Goal: Use online tool/utility: Utilize a website feature to perform a specific function

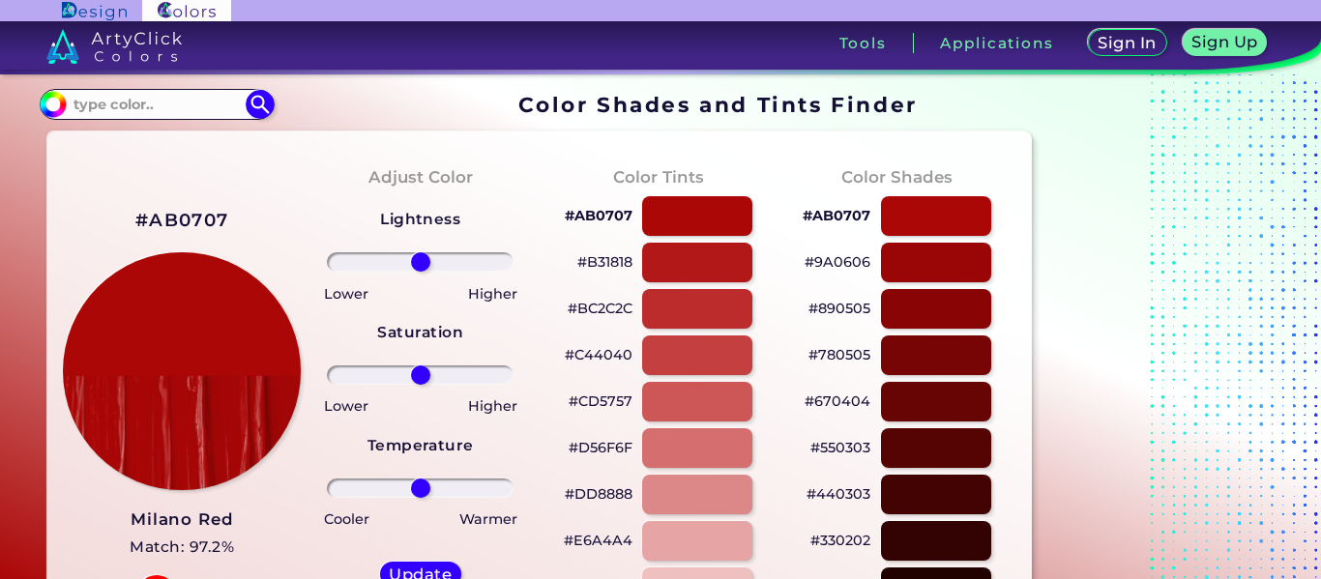
scroll to position [116, 0]
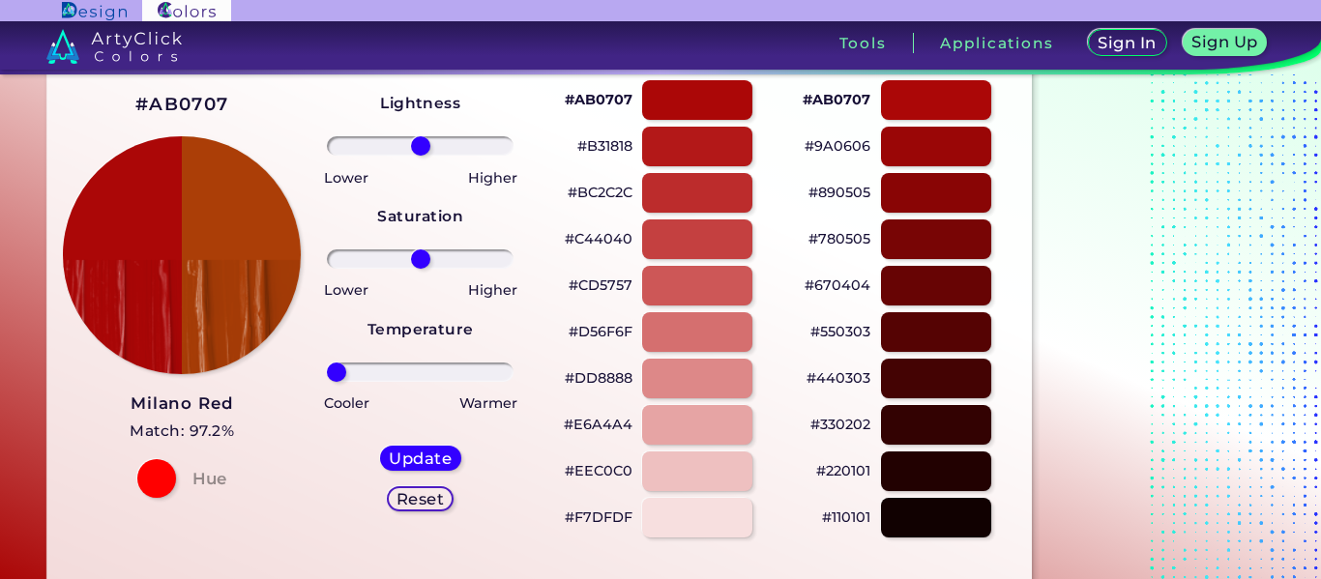
drag, startPoint x: 418, startPoint y: 367, endPoint x: 257, endPoint y: 385, distance: 161.6
click at [327, 382] on input "range" at bounding box center [420, 372] width 187 height 19
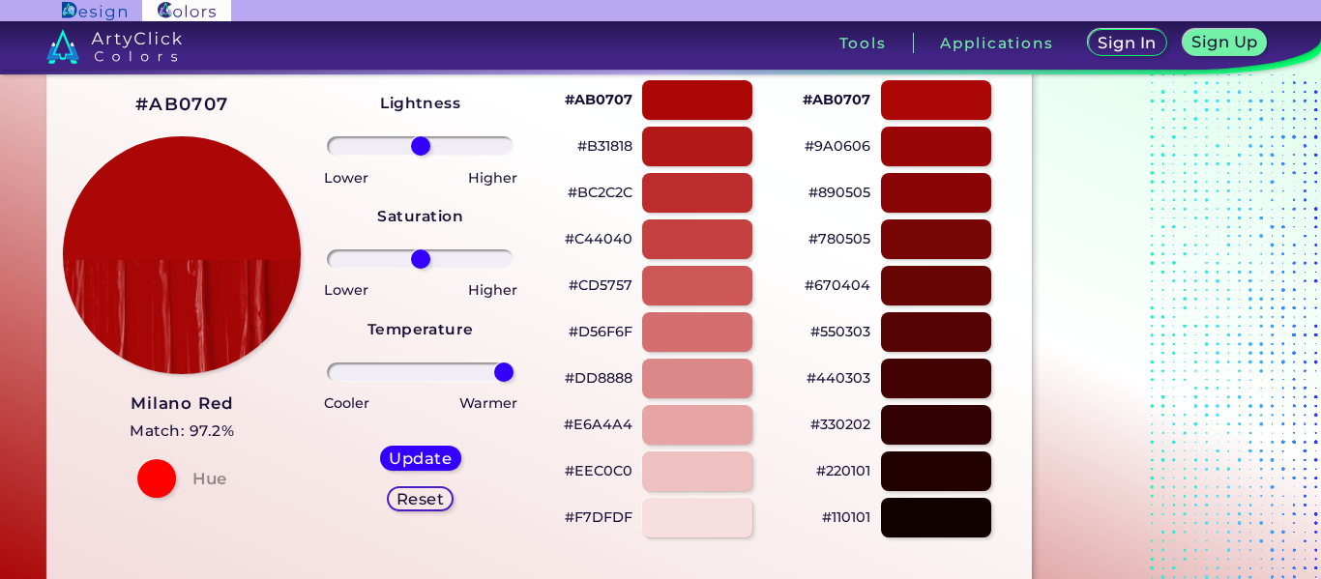
drag, startPoint x: 335, startPoint y: 372, endPoint x: 671, endPoint y: 398, distance: 337.6
type input "100"
click at [514, 382] on input "range" at bounding box center [420, 372] width 187 height 19
drag, startPoint x: 419, startPoint y: 258, endPoint x: 616, endPoint y: 302, distance: 202.0
type input "100"
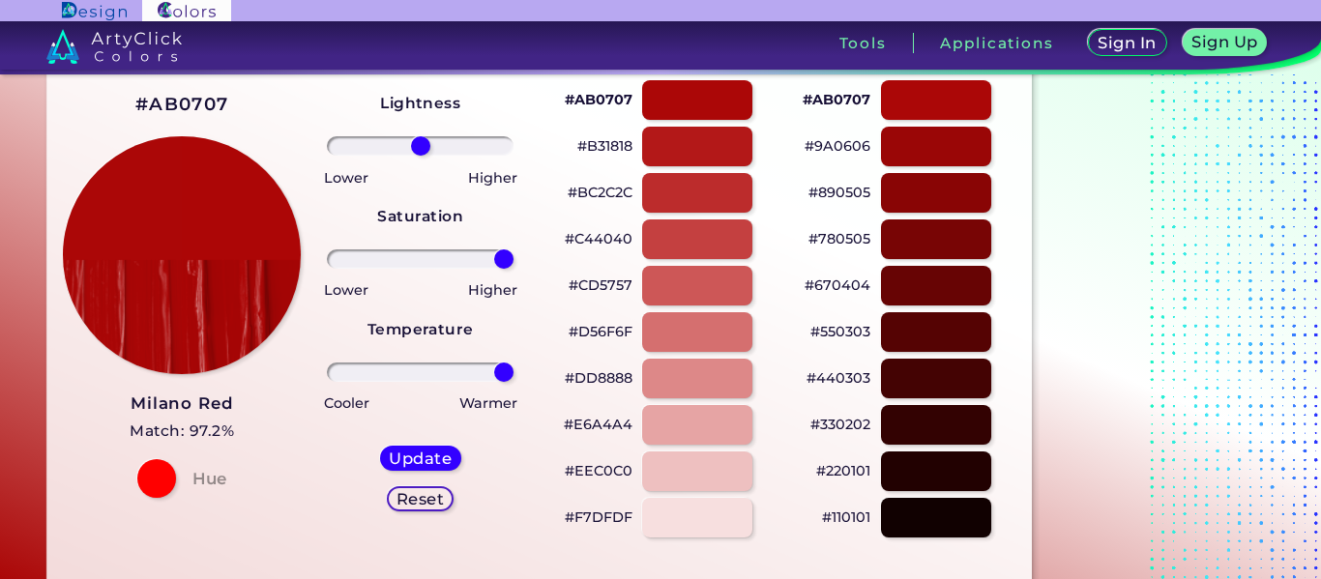
click at [514, 269] on input "range" at bounding box center [420, 259] width 187 height 19
click at [408, 456] on h5 "Update" at bounding box center [420, 458] width 57 height 15
type input "#ae0505"
type input "0"
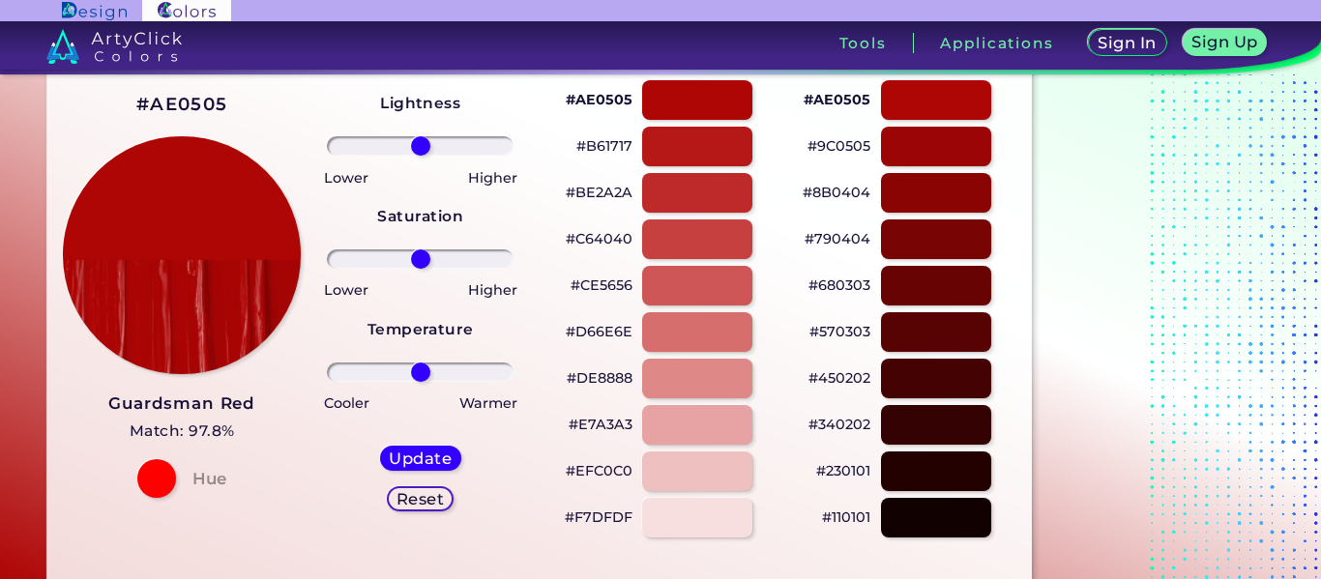
click at [425, 276] on div "Higher" at bounding box center [472, 289] width 103 height 28
drag, startPoint x: 418, startPoint y: 254, endPoint x: 549, endPoint y: 286, distance: 135.3
type input "100"
click at [514, 269] on input "range" at bounding box center [420, 259] width 187 height 19
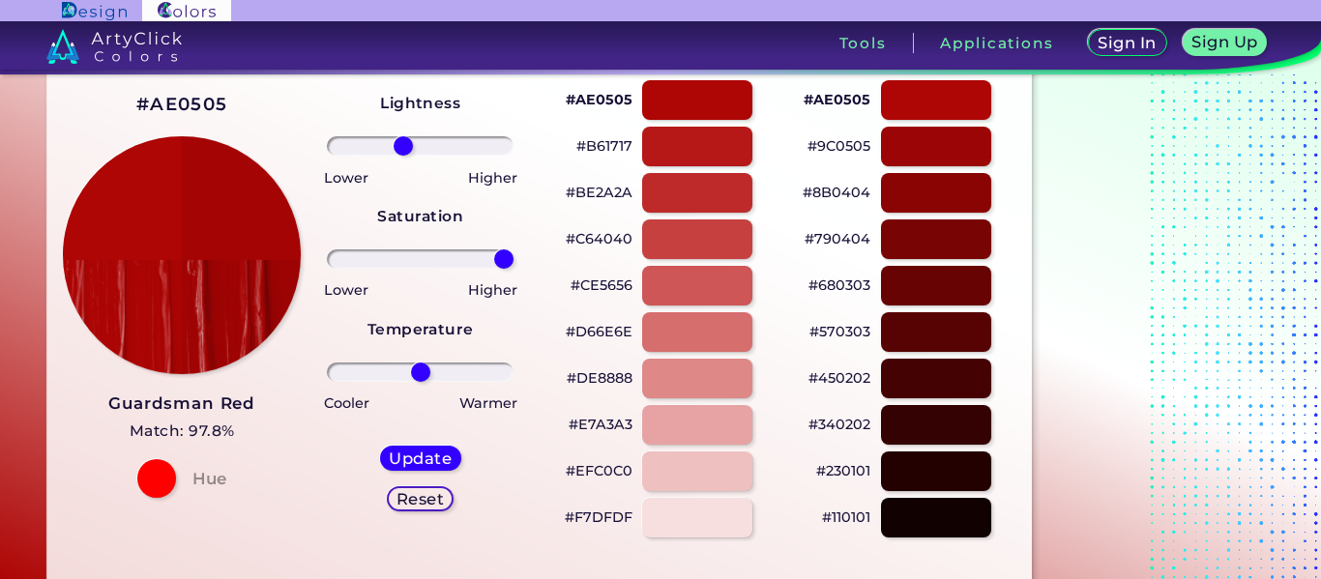
drag, startPoint x: 420, startPoint y: 140, endPoint x: 403, endPoint y: 140, distance: 16.4
type input "-20"
click at [403, 140] on input "range" at bounding box center [420, 145] width 187 height 19
click at [418, 439] on div "Update Reset" at bounding box center [421, 478] width 112 height 97
click at [416, 451] on h5 "Update" at bounding box center [420, 458] width 57 height 15
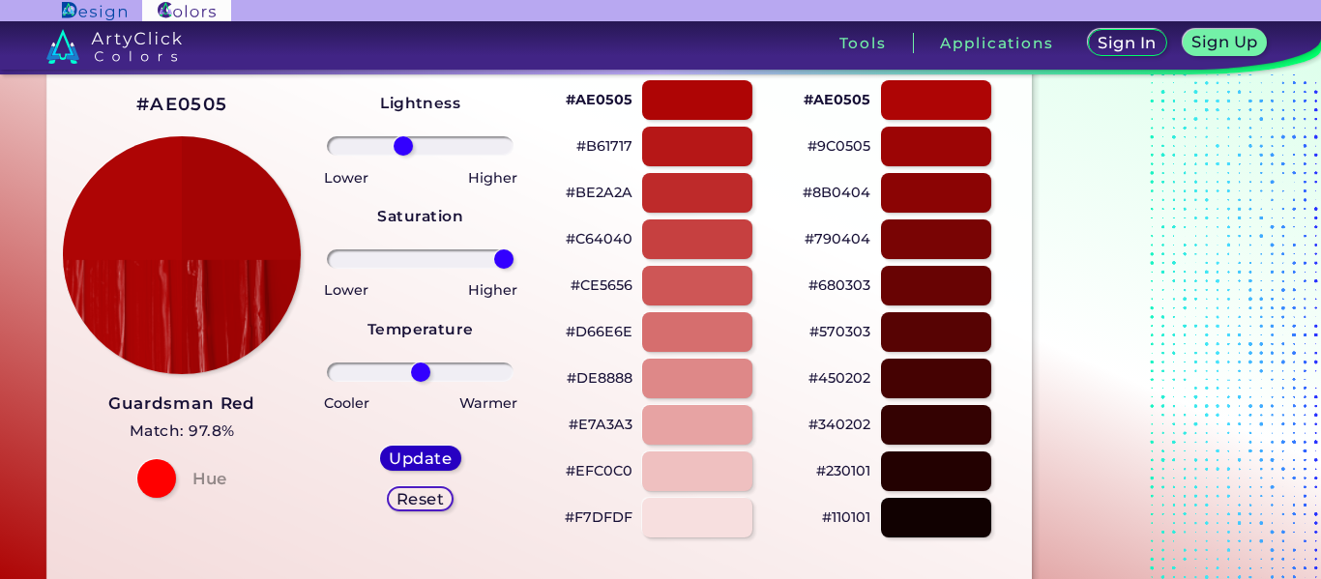
type input "#a40404"
type input "0"
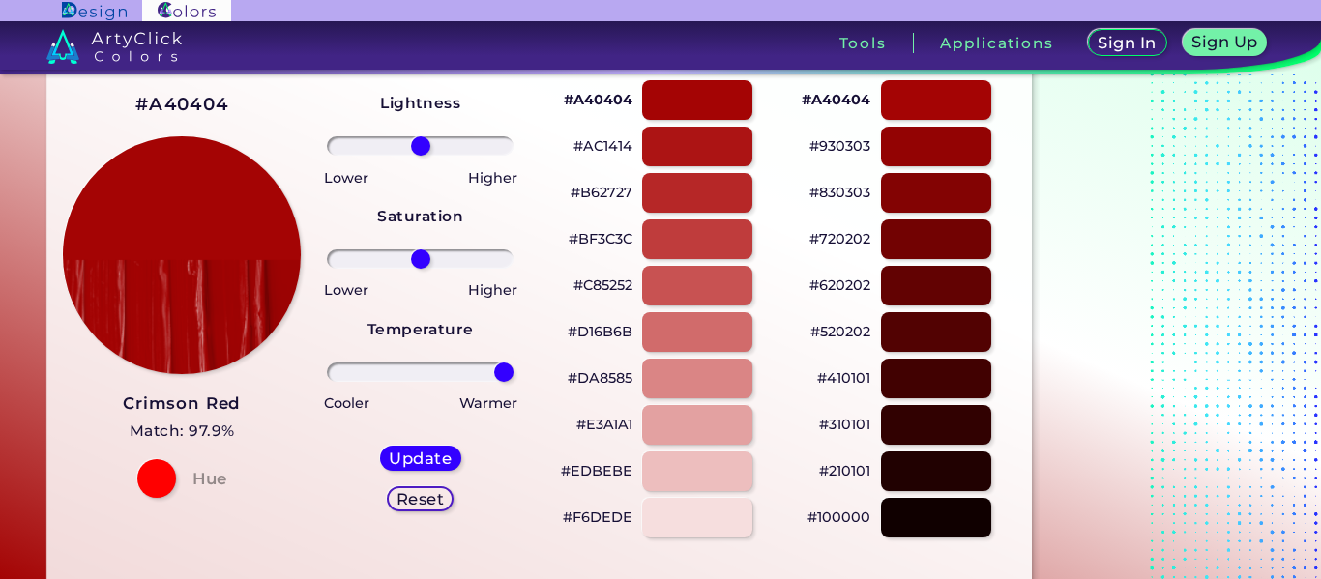
drag, startPoint x: 414, startPoint y: 370, endPoint x: 562, endPoint y: 372, distance: 148.0
type input "100"
click at [514, 372] on input "range" at bounding box center [420, 372] width 187 height 19
click at [435, 452] on h5 "Update" at bounding box center [420, 458] width 57 height 15
type input "#a40404"
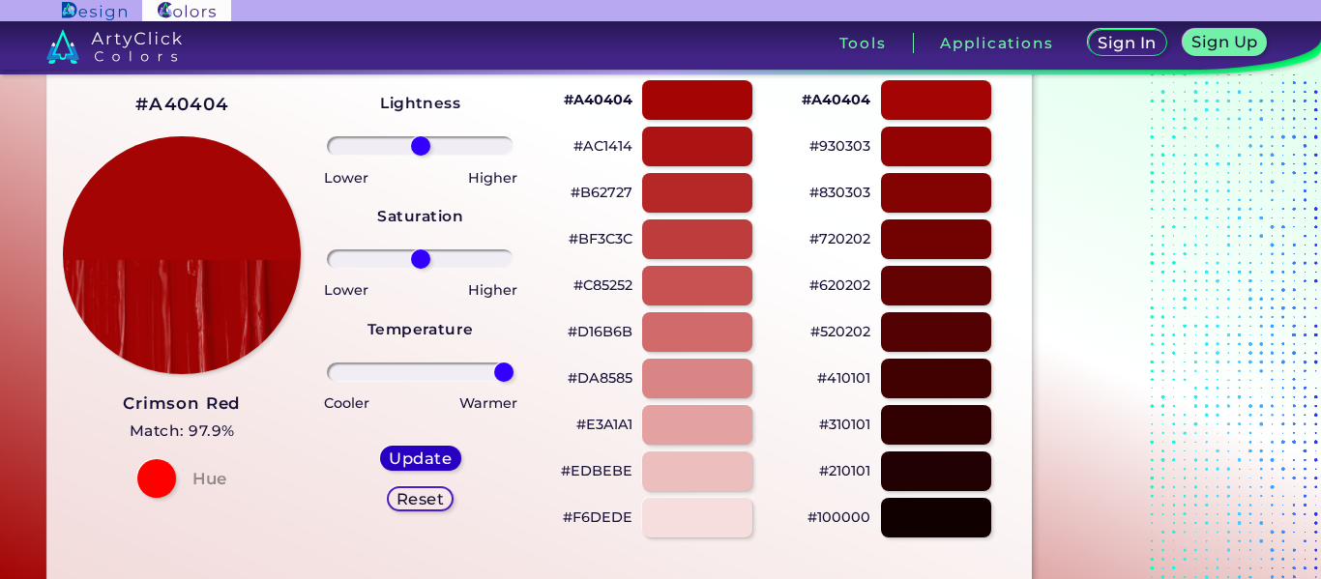
type input "0"
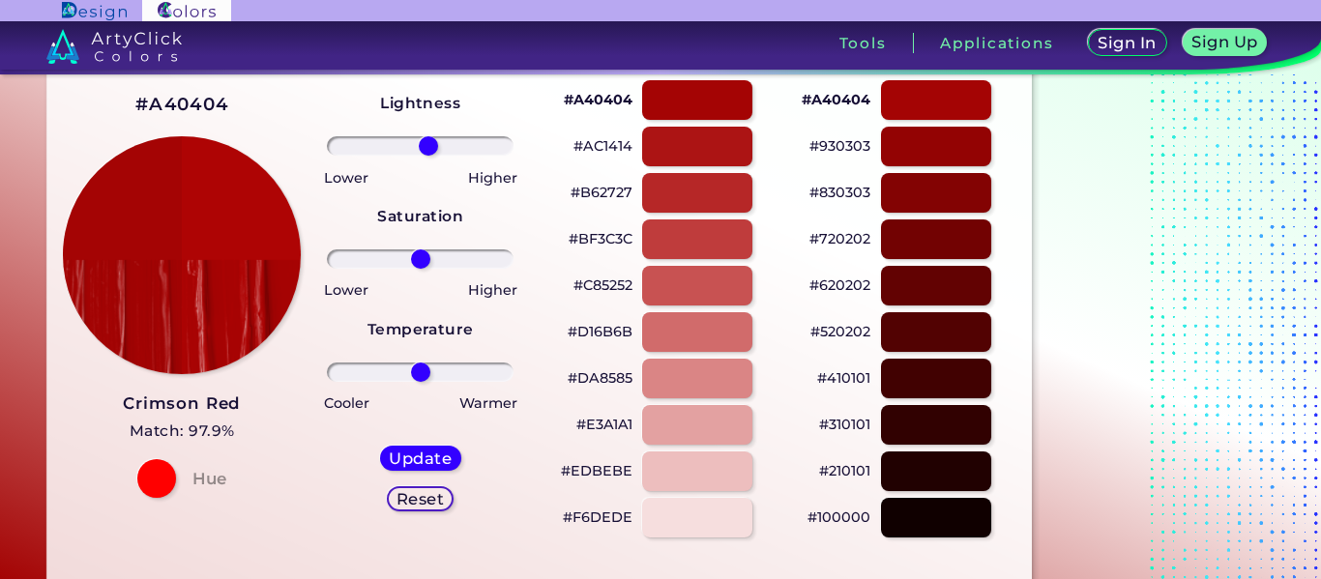
drag, startPoint x: 418, startPoint y: 154, endPoint x: 428, endPoint y: 155, distance: 10.7
type input "10"
click at [428, 155] on input "range" at bounding box center [420, 145] width 187 height 19
click at [421, 455] on h5 "Update" at bounding box center [420, 458] width 57 height 15
type input "#ae0404"
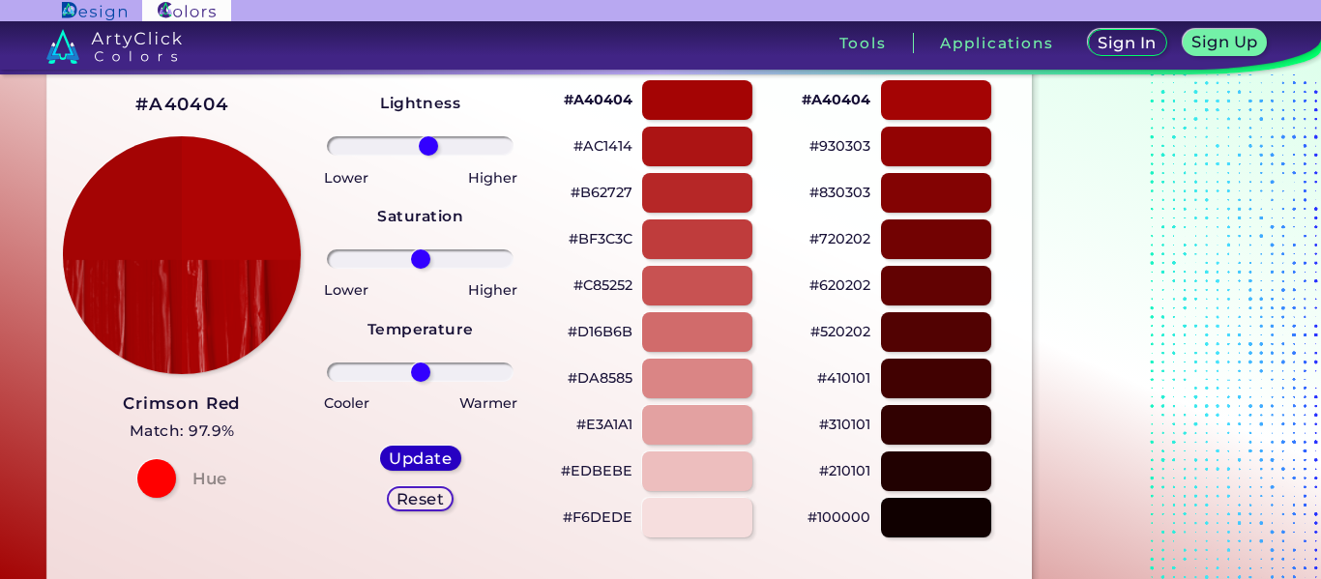
type input "0"
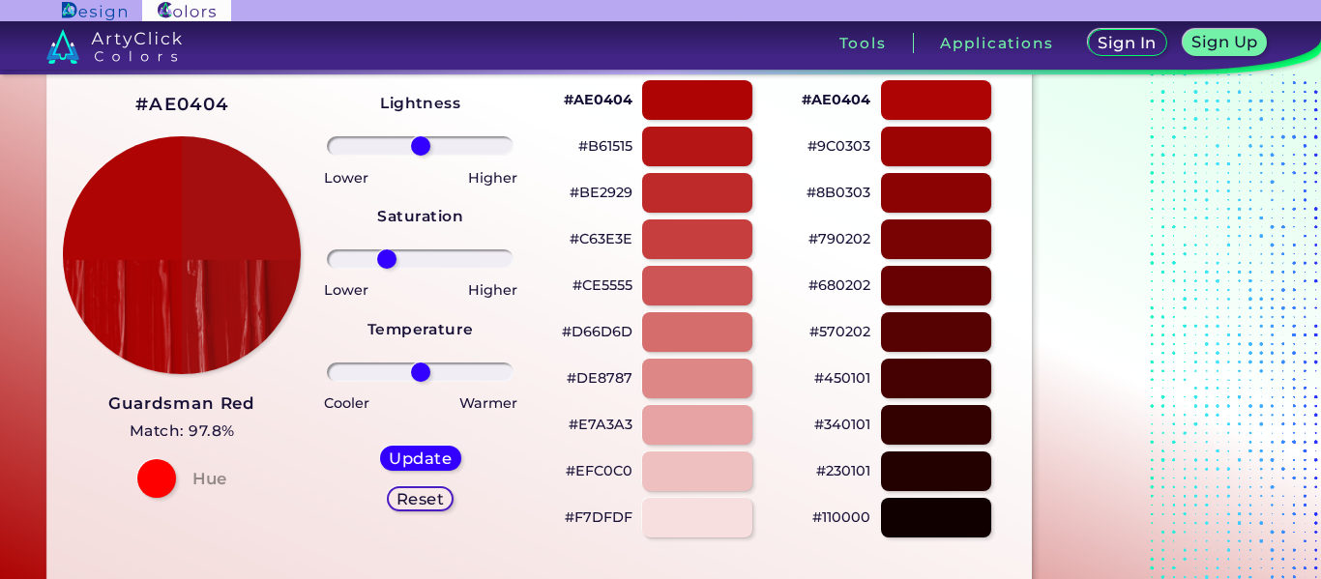
drag, startPoint x: 419, startPoint y: 254, endPoint x: 386, endPoint y: 256, distance: 32.9
type input "-40"
click at [386, 256] on input "range" at bounding box center [420, 259] width 187 height 19
click at [400, 460] on h5 "Update" at bounding box center [420, 458] width 61 height 15
type input "#a50e0e"
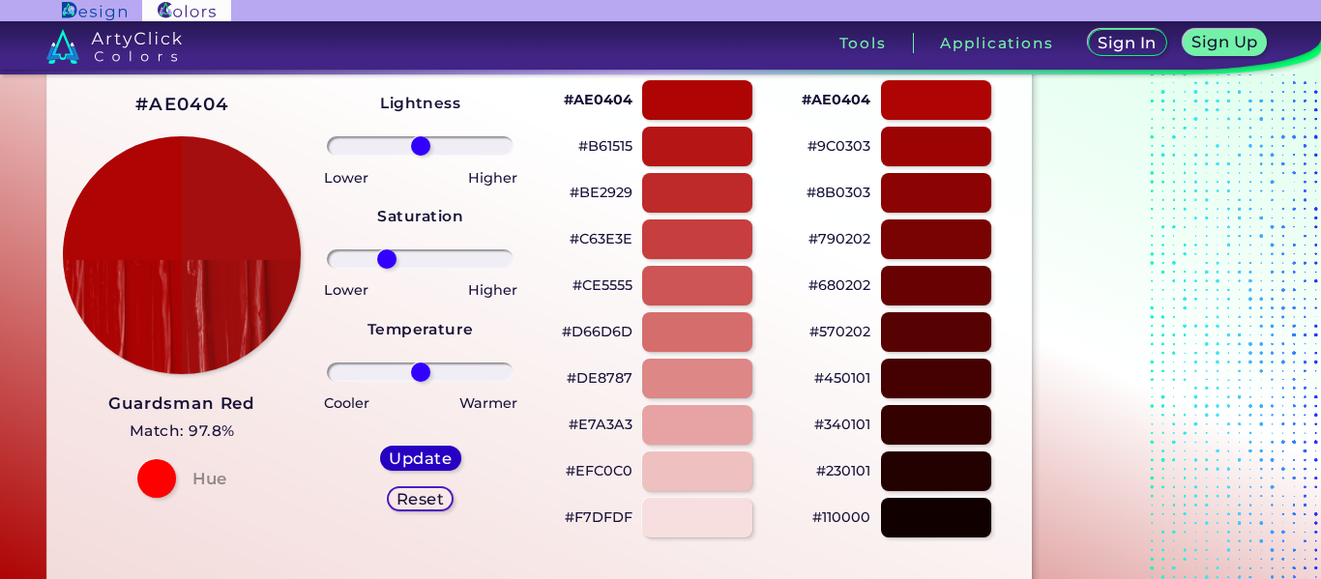
type input "0"
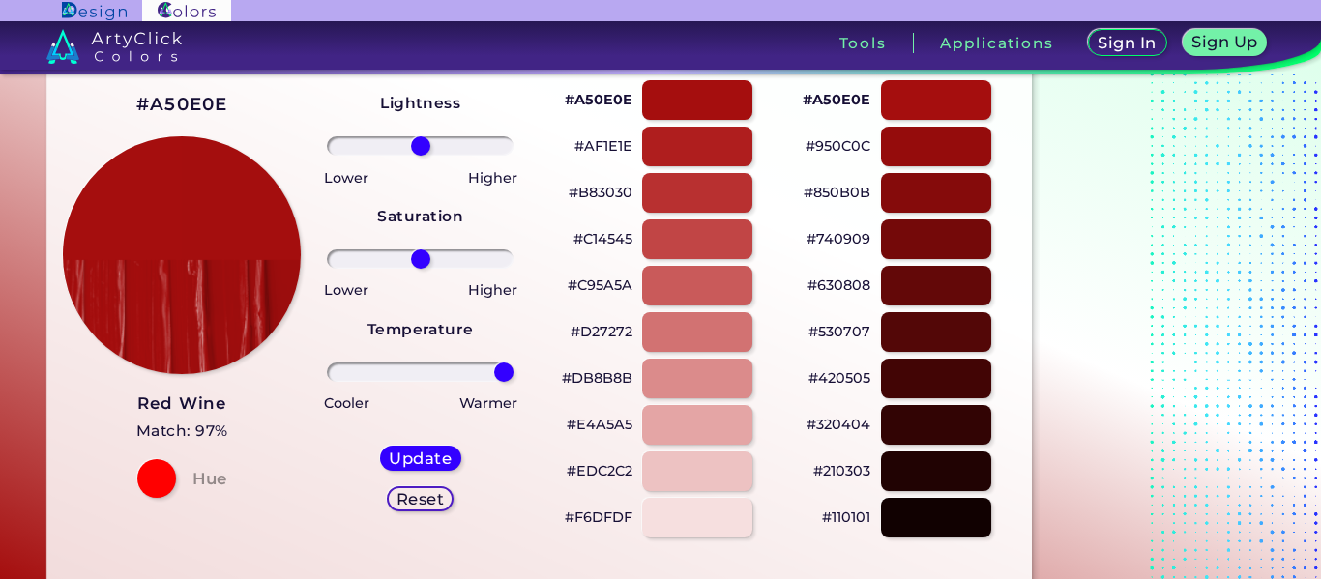
drag, startPoint x: 418, startPoint y: 371, endPoint x: 543, endPoint y: 356, distance: 125.7
type input "100"
click at [514, 363] on input "range" at bounding box center [420, 372] width 187 height 19
click at [424, 451] on h5 "Update" at bounding box center [420, 458] width 57 height 15
type input "#a40e0e"
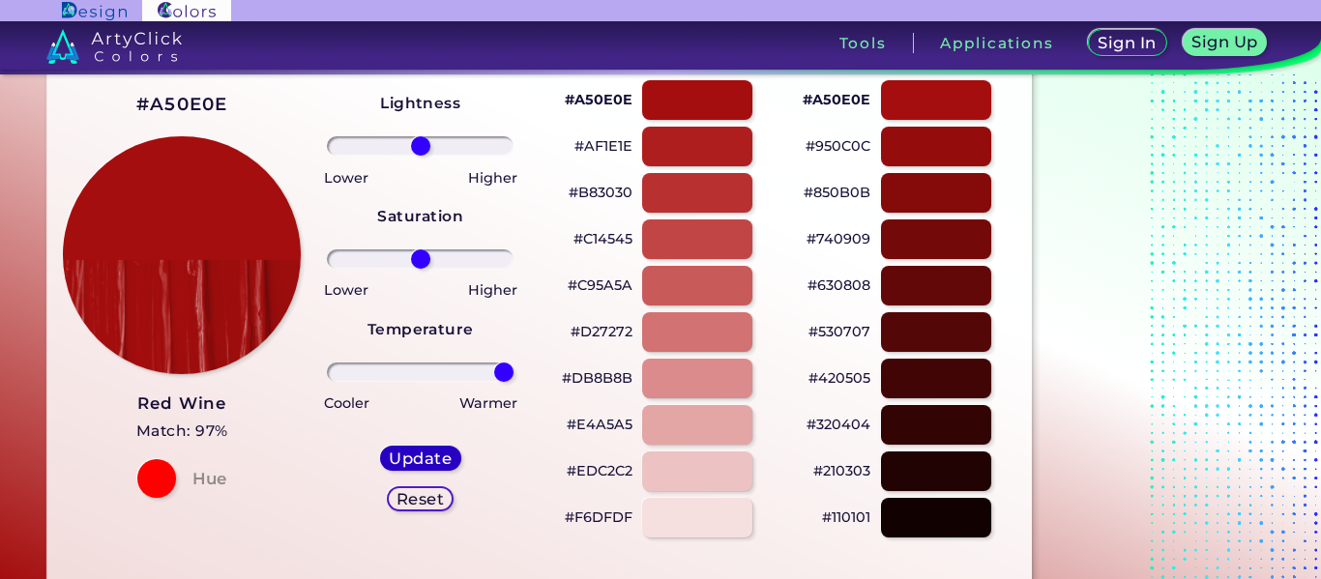
type input "0"
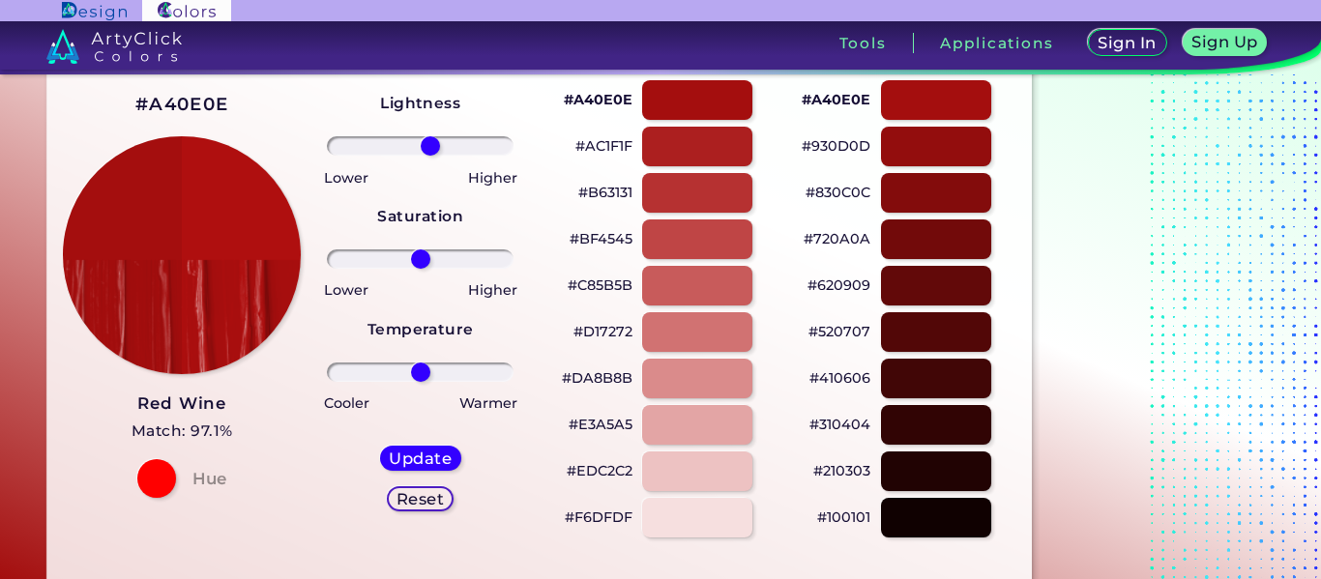
click at [430, 141] on input "range" at bounding box center [420, 145] width 187 height 19
type input "24"
click at [440, 141] on input "range" at bounding box center [420, 145] width 187 height 19
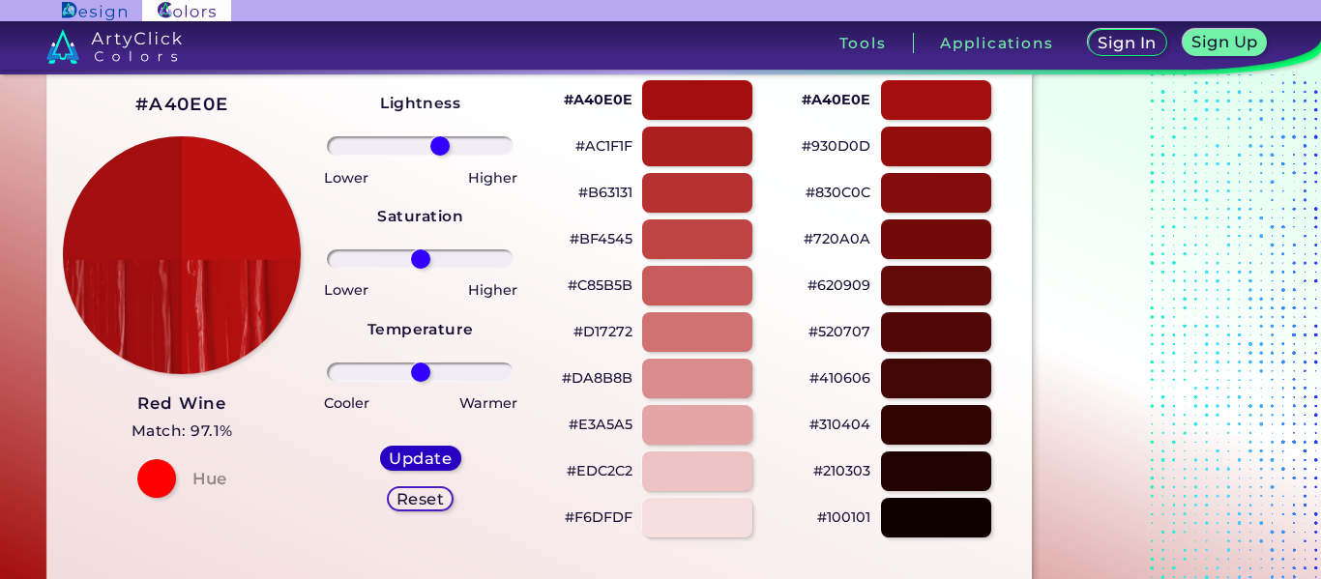
click at [411, 456] on h5 "Update" at bounding box center [420, 458] width 57 height 15
type input "#ba1010"
type input "0"
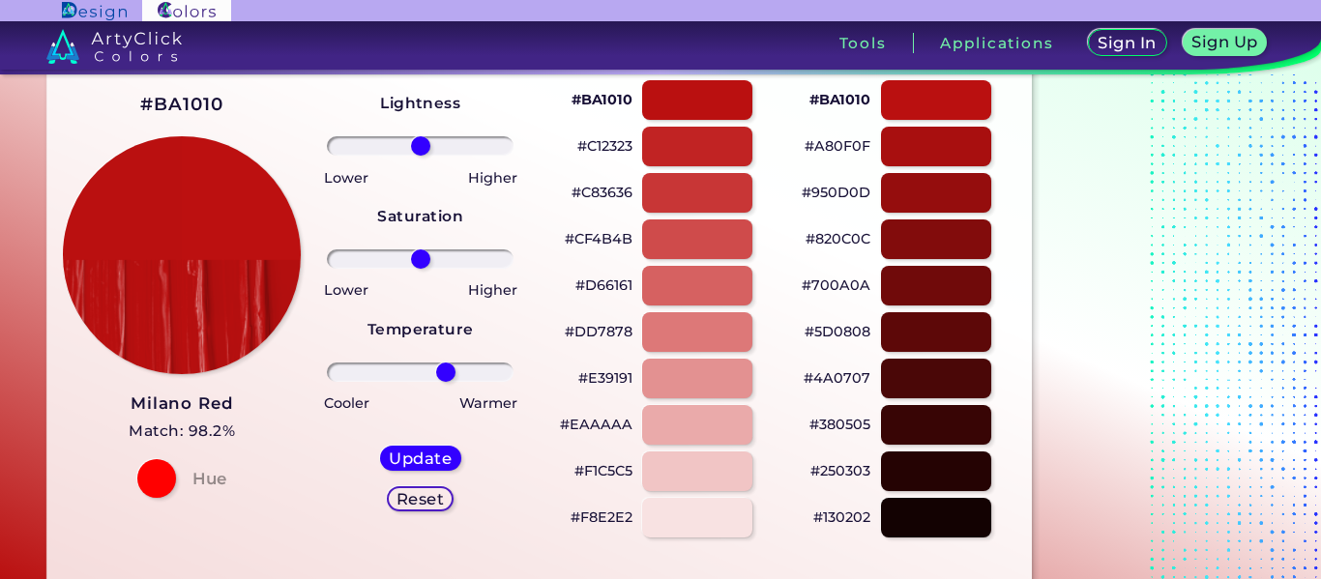
type input "30"
click at [445, 363] on input "range" at bounding box center [420, 372] width 187 height 19
click at [397, 451] on h5 "Update" at bounding box center [420, 458] width 57 height 15
type input "#bc1010"
type input "0"
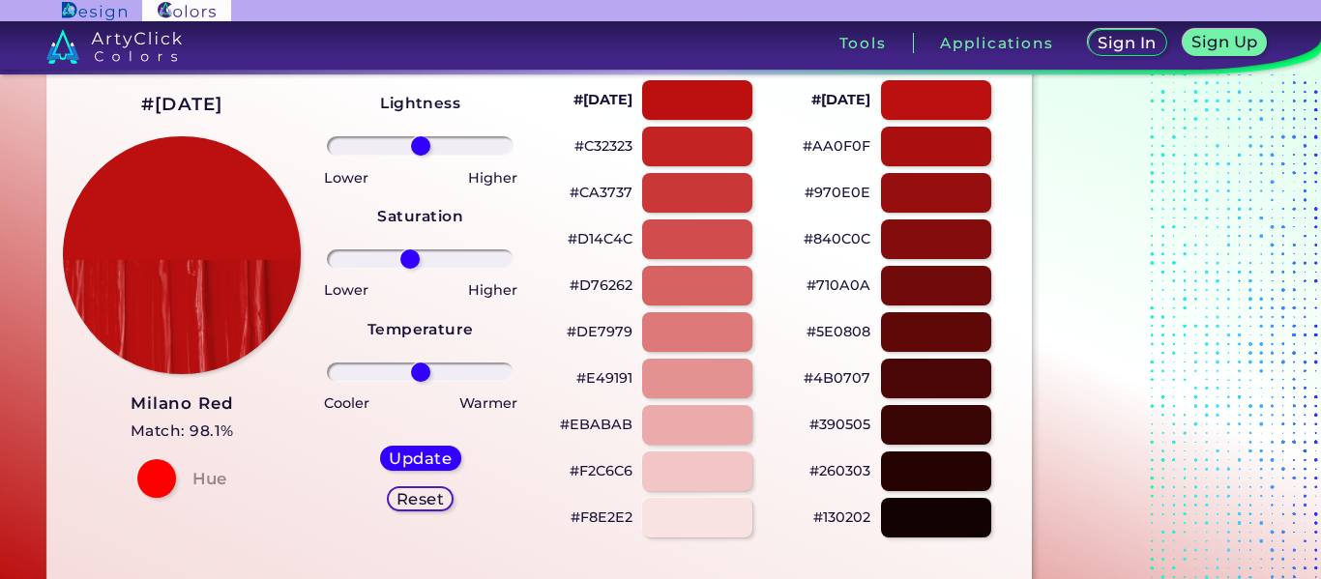
click at [410, 254] on input "range" at bounding box center [420, 259] width 187 height 19
click at [455, 250] on input "range" at bounding box center [420, 259] width 187 height 19
type input "59"
click at [469, 251] on input "range" at bounding box center [420, 259] width 187 height 19
click at [422, 456] on h5 "Update" at bounding box center [420, 458] width 57 height 15
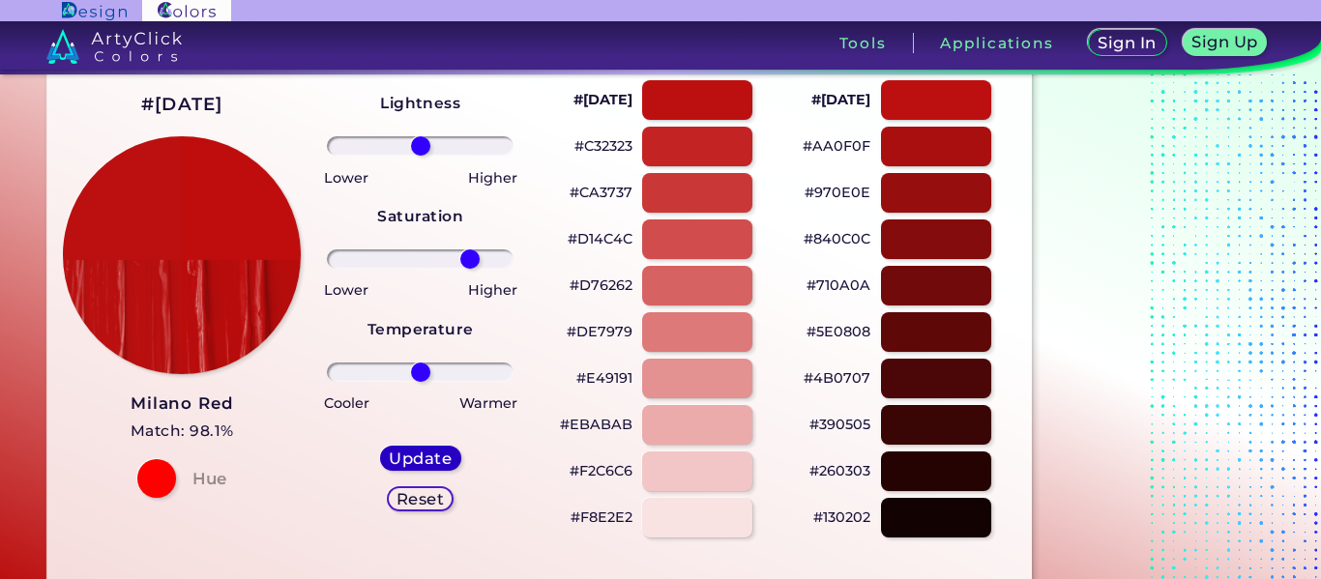
type input "#bf0d0d"
type input "0"
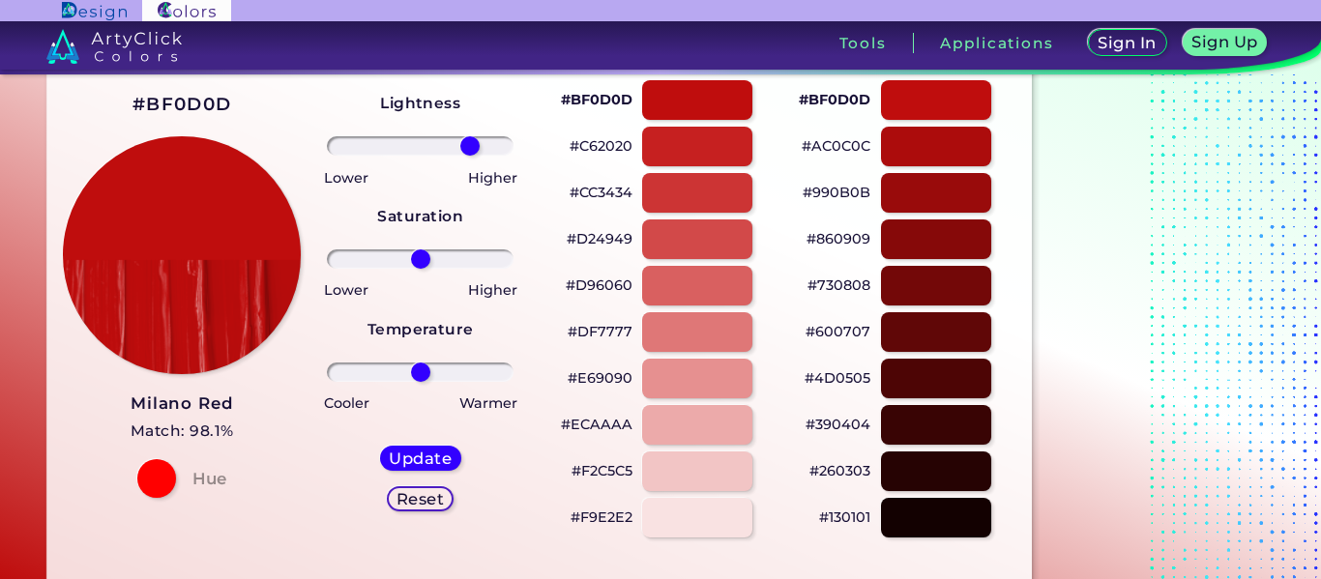
click at [469, 143] on input "range" at bounding box center [420, 145] width 187 height 19
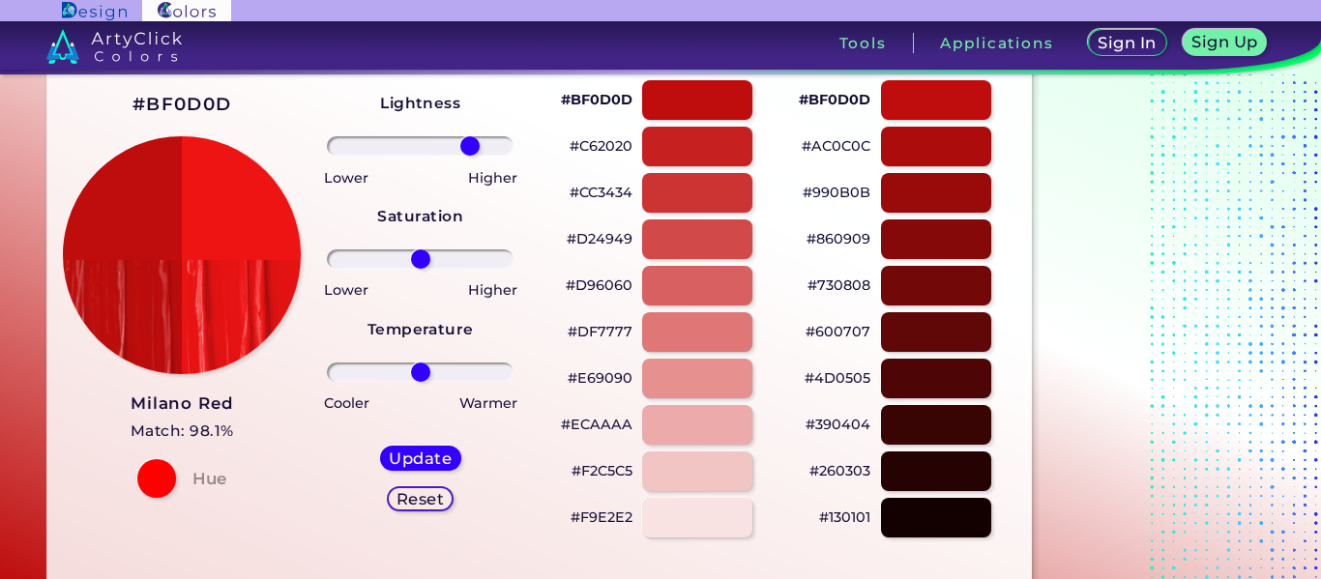
type input "-48"
click at [380, 141] on input "range" at bounding box center [420, 145] width 187 height 19
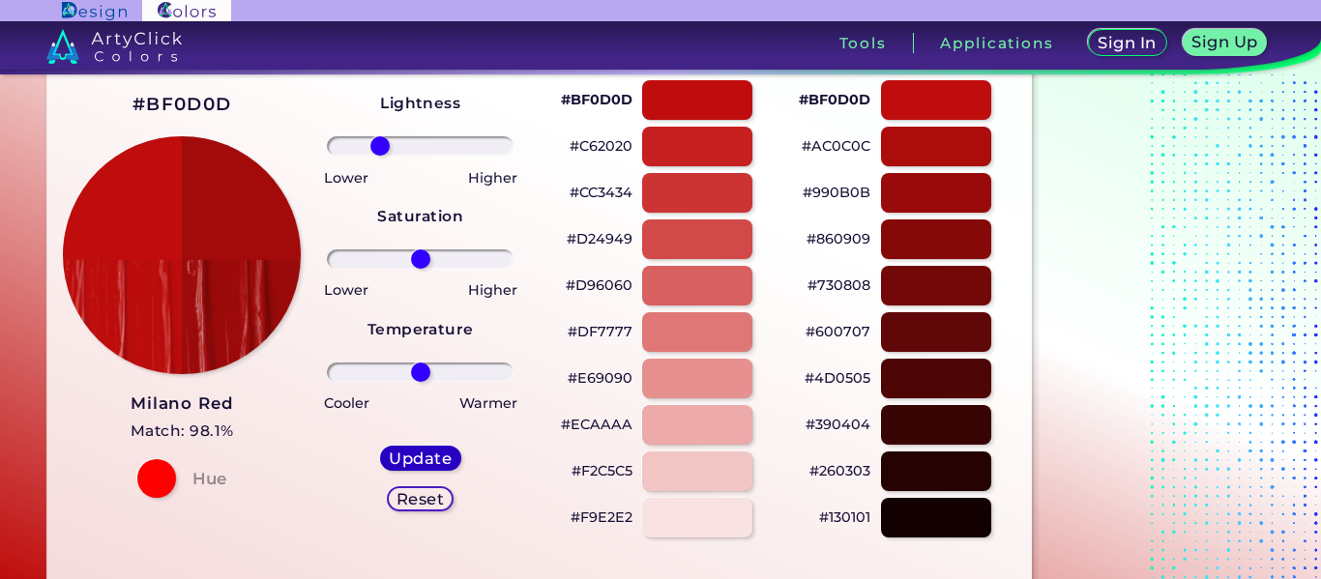
click at [412, 459] on h5 "Update" at bounding box center [420, 458] width 57 height 15
type input "#a30b0b"
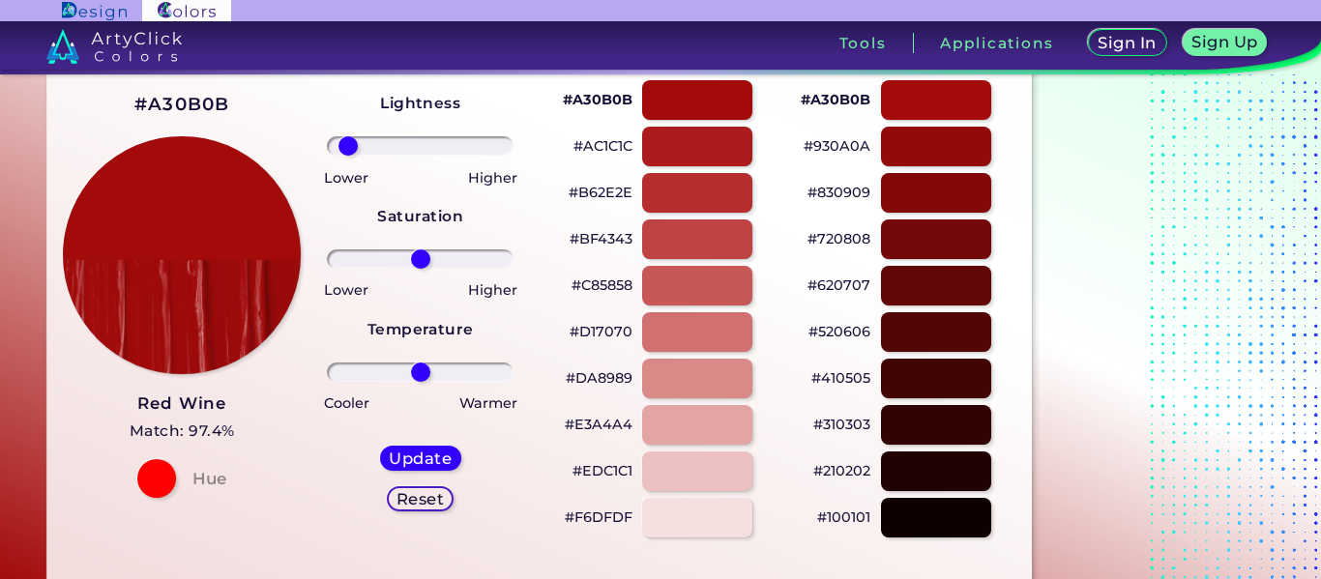
click at [348, 143] on input "range" at bounding box center [420, 145] width 187 height 19
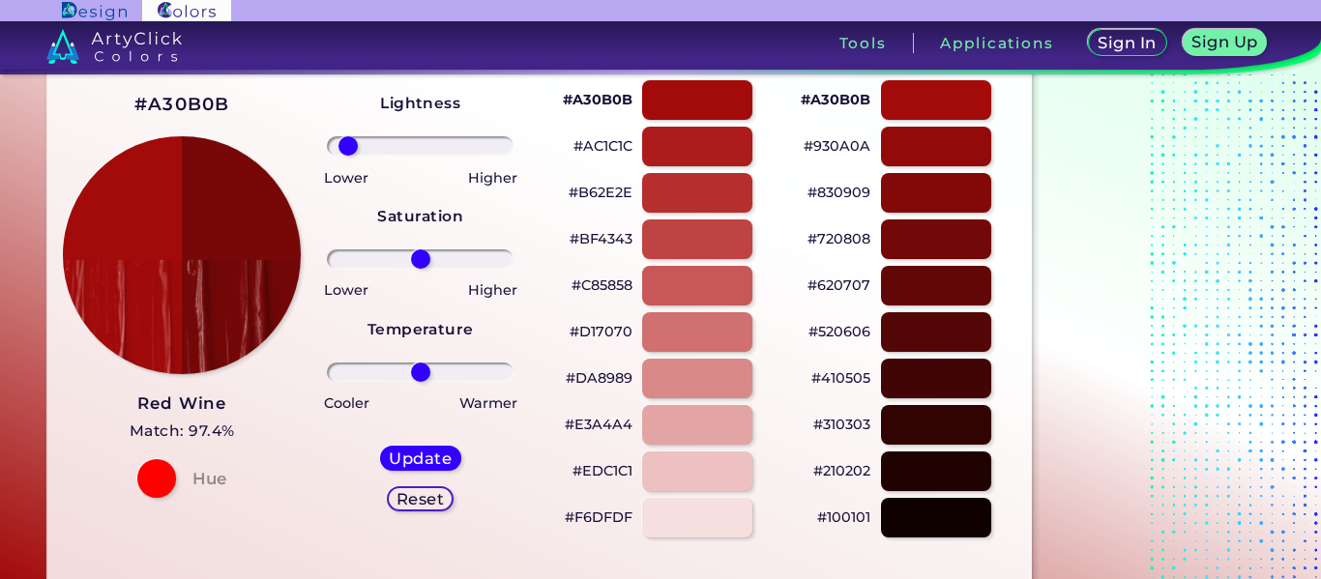
type input "-54"
click at [375, 140] on input "range" at bounding box center [420, 145] width 187 height 19
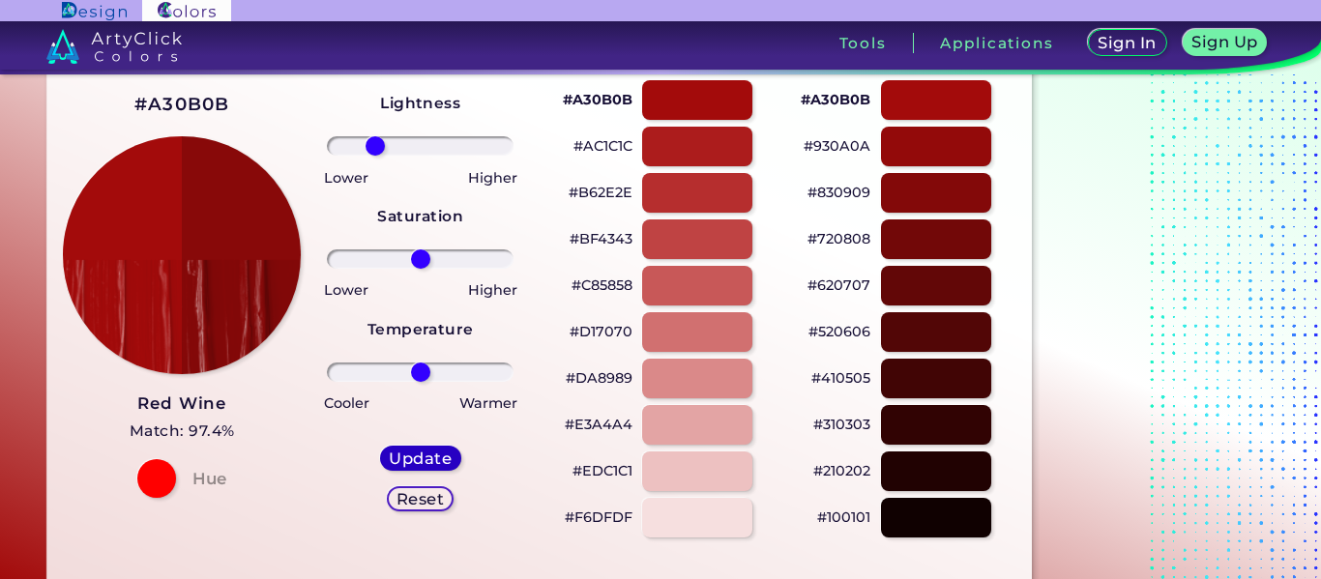
click at [410, 451] on h5 "Update" at bounding box center [420, 458] width 57 height 15
type input "#880909"
type input "0"
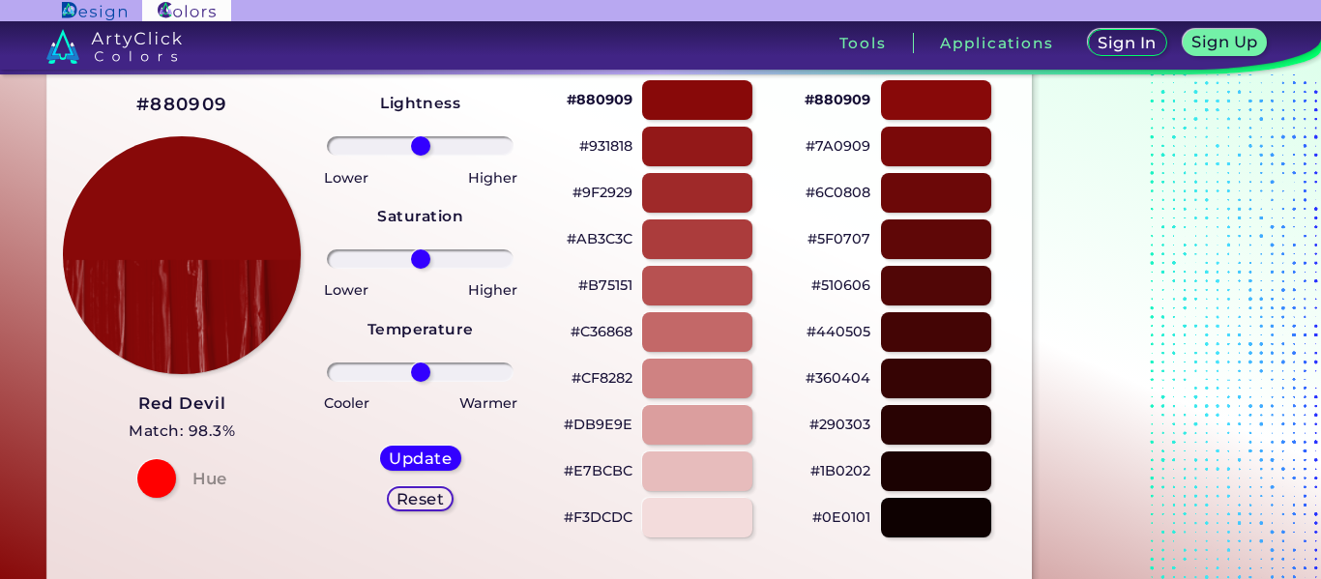
type input "66"
click at [475, 364] on input "range" at bounding box center [420, 372] width 187 height 19
click at [429, 470] on div "Update" at bounding box center [421, 458] width 74 height 23
type input "#860909"
click at [484, 368] on input "range" at bounding box center [420, 372] width 187 height 19
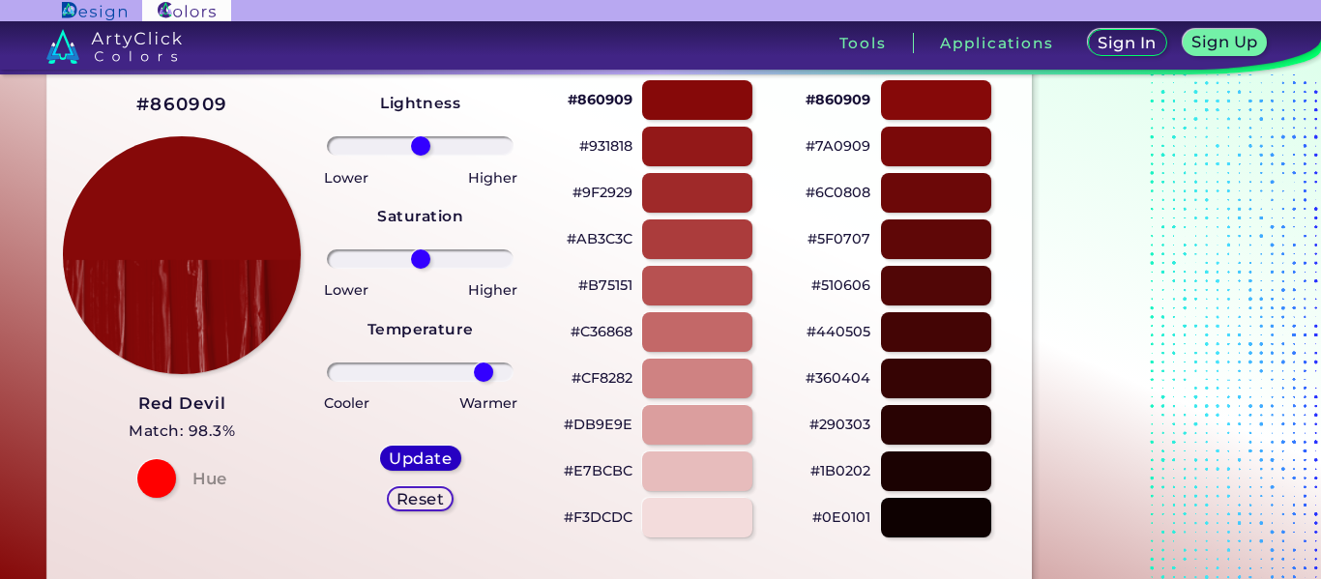
click at [415, 460] on h5 "Update" at bounding box center [420, 458] width 56 height 15
click at [500, 370] on input "range" at bounding box center [420, 372] width 187 height 19
click at [416, 459] on h5 "Update" at bounding box center [420, 458] width 57 height 15
type input "0"
click at [497, 274] on div "Lightness Saturation Temperature Lower Higher Lower Higher Cooler Warmer Update…" at bounding box center [420, 309] width 208 height 464
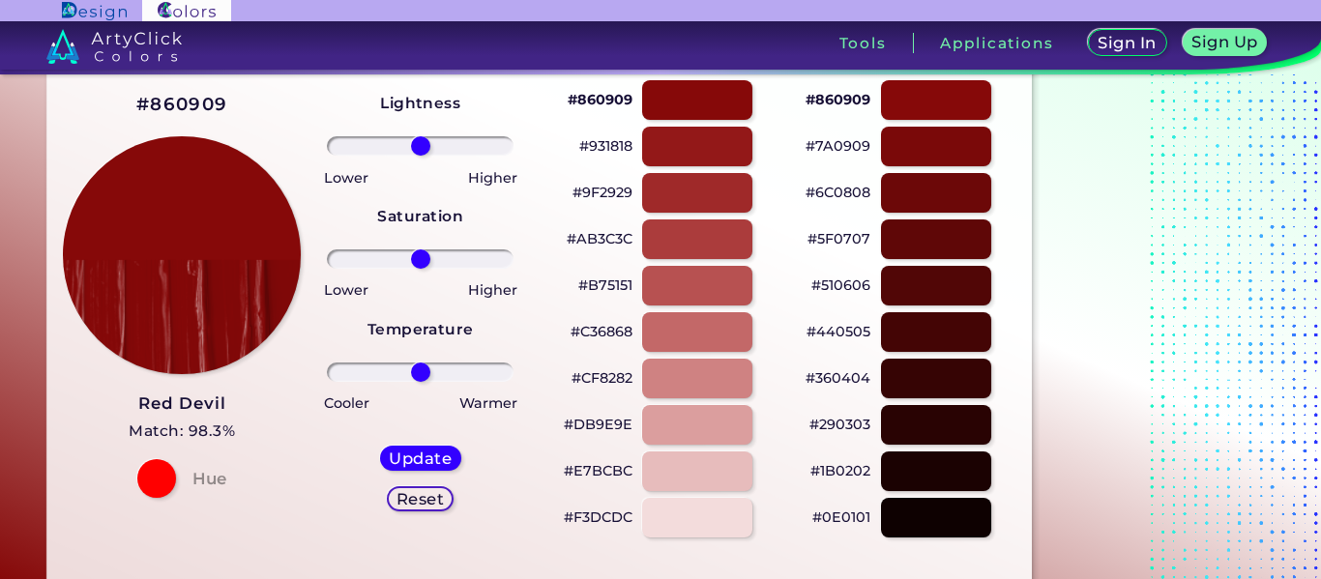
type input "72"
click at [480, 253] on input "range" at bounding box center [420, 259] width 187 height 19
click at [416, 454] on h5 "Update" at bounding box center [420, 458] width 57 height 15
type input "#880707"
type input "0"
